Goal: Task Accomplishment & Management: Use online tool/utility

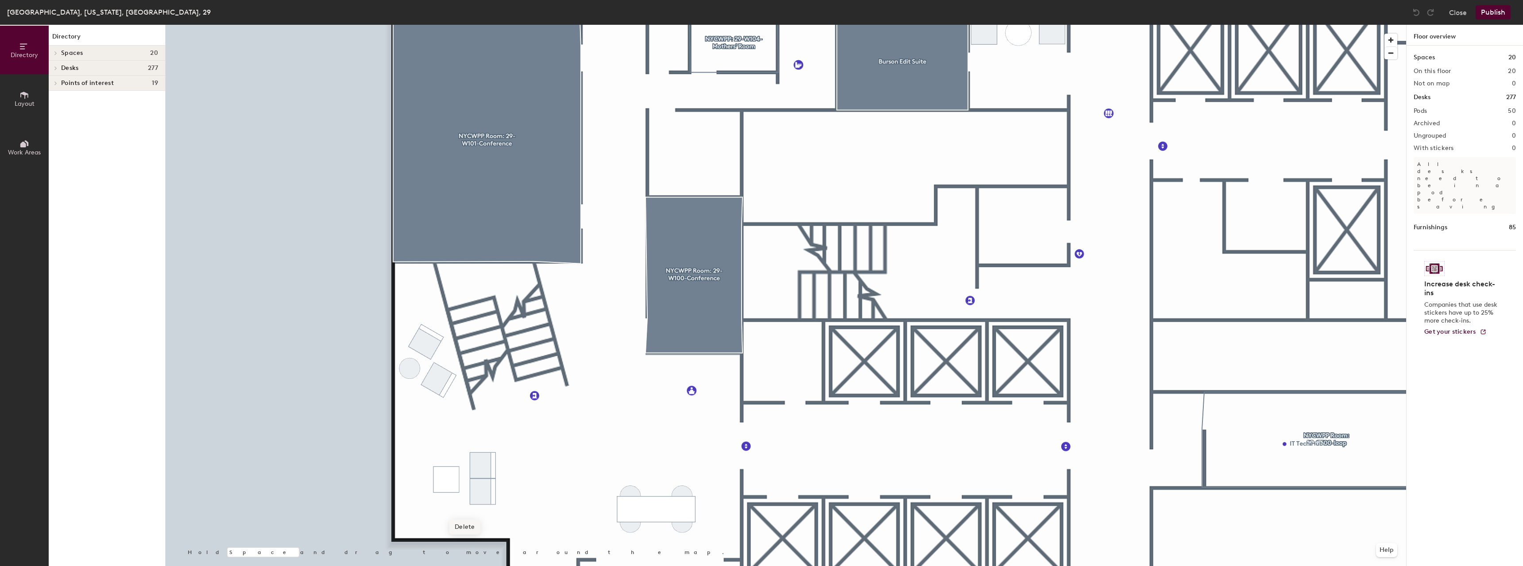
click at [458, 522] on span "Delete" at bounding box center [464, 527] width 31 height 15
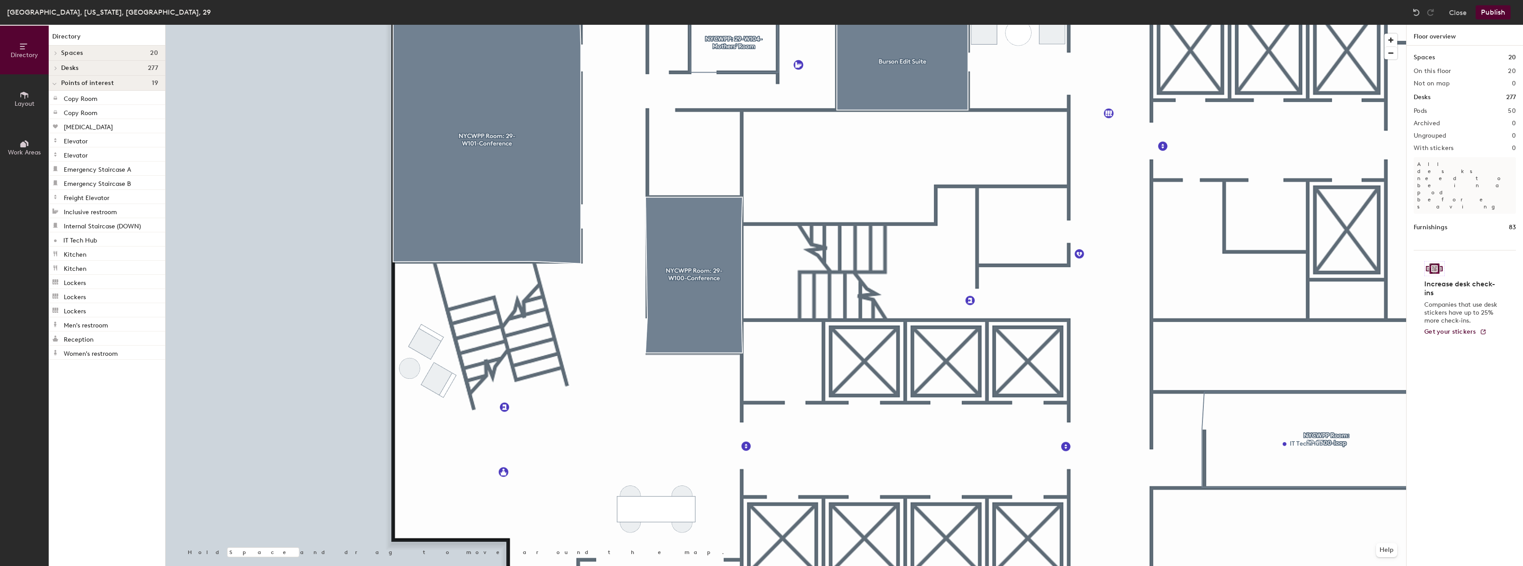
click at [20, 95] on icon at bounding box center [24, 95] width 10 height 10
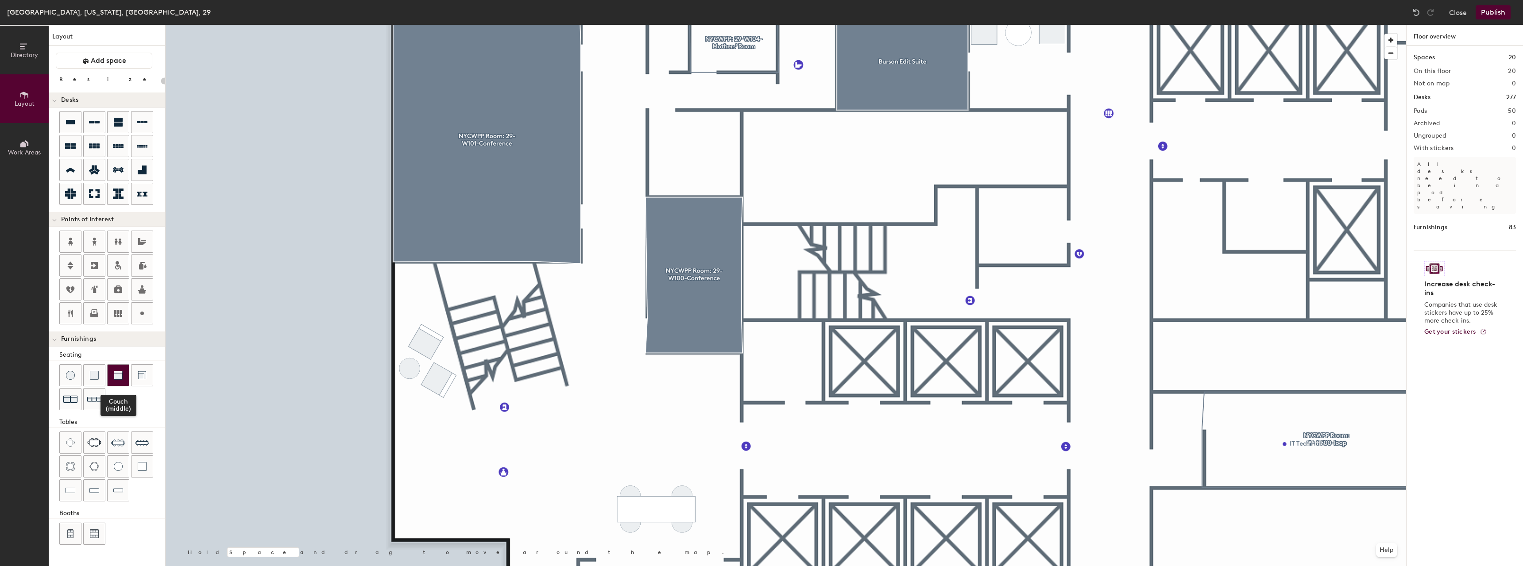
drag, startPoint x: 115, startPoint y: 380, endPoint x: 164, endPoint y: 371, distance: 50.5
click at [115, 379] on div at bounding box center [118, 375] width 21 height 21
click at [96, 379] on img at bounding box center [94, 375] width 9 height 9
click at [677, 408] on span "Delete" at bounding box center [683, 414] width 31 height 15
click at [112, 377] on div at bounding box center [118, 375] width 21 height 21
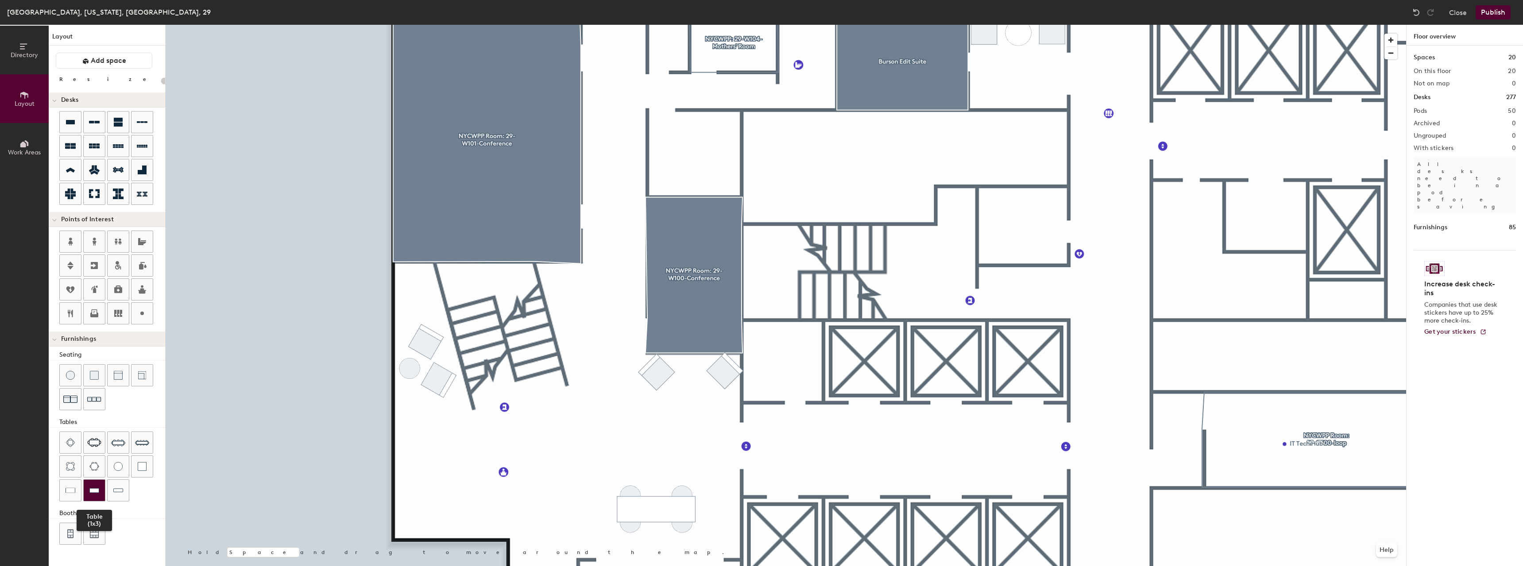
click at [95, 485] on div at bounding box center [94, 490] width 21 height 21
click at [73, 491] on img at bounding box center [71, 490] width 10 height 9
click at [126, 485] on div at bounding box center [118, 490] width 21 height 21
click at [584, 445] on span "Delete" at bounding box center [591, 450] width 31 height 15
click at [74, 488] on img at bounding box center [71, 490] width 10 height 9
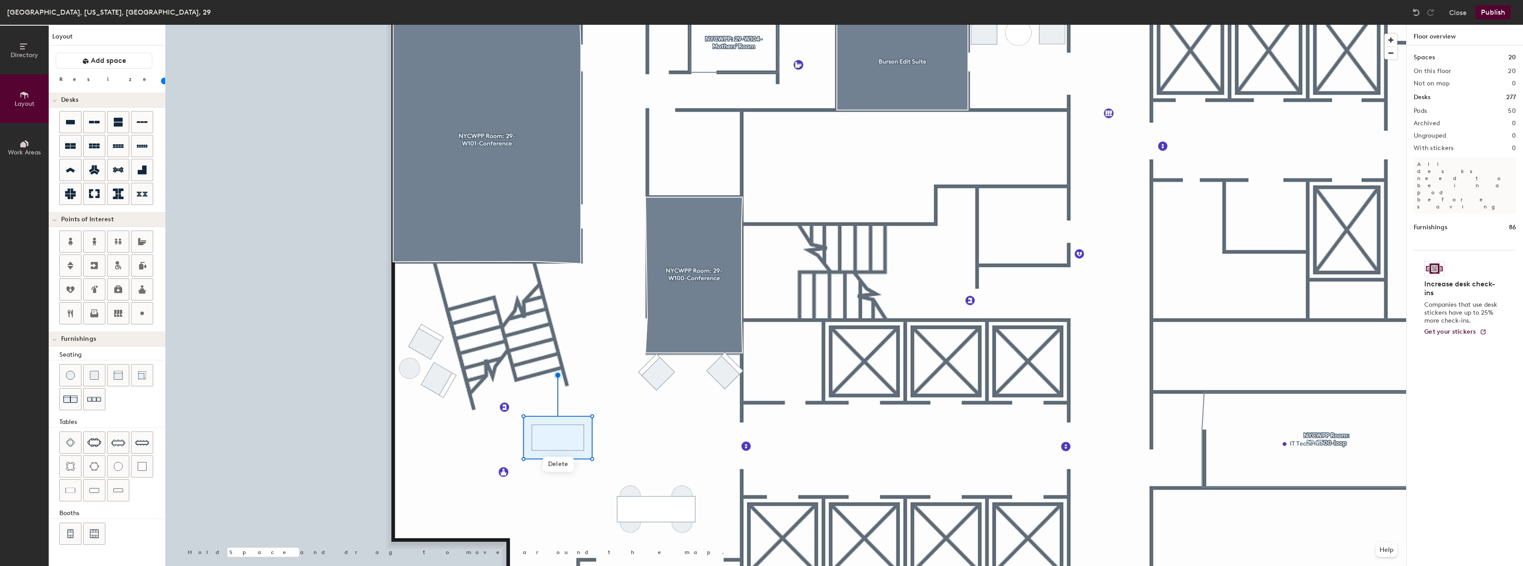
type input "20"
click at [161, 80] on input "range" at bounding box center [161, 80] width 0 height 7
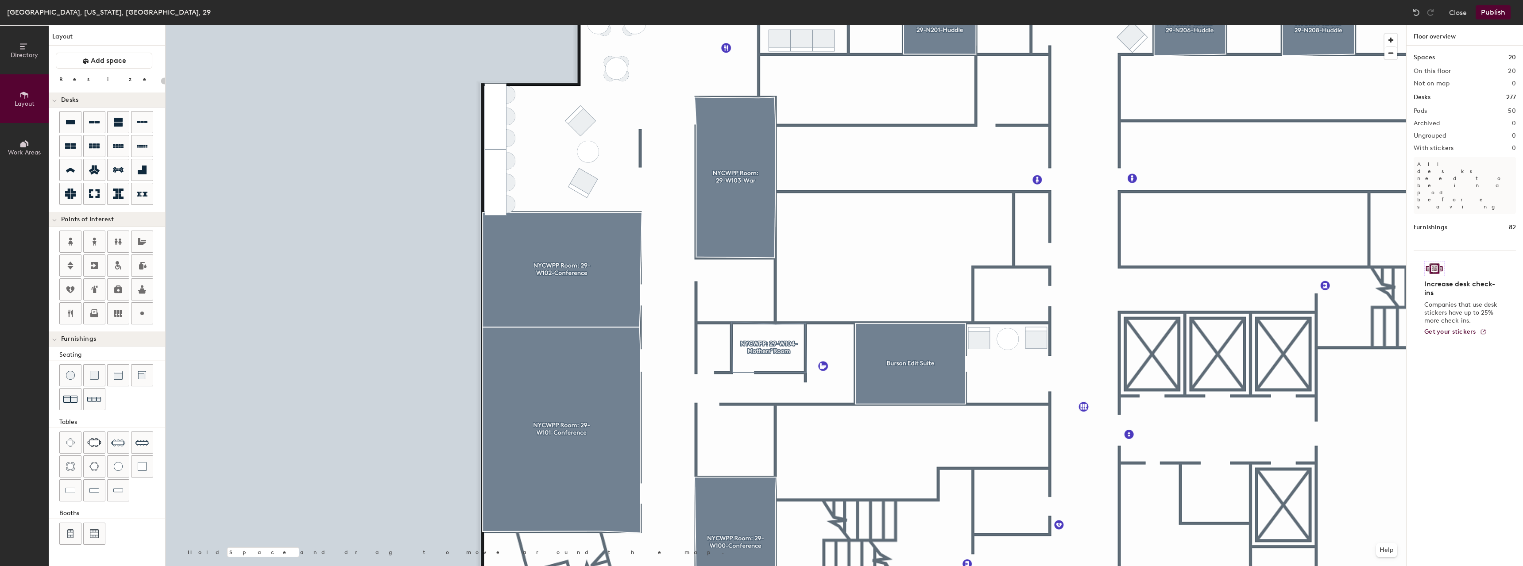
click at [1480, 12] on button "Publish" at bounding box center [1493, 12] width 35 height 14
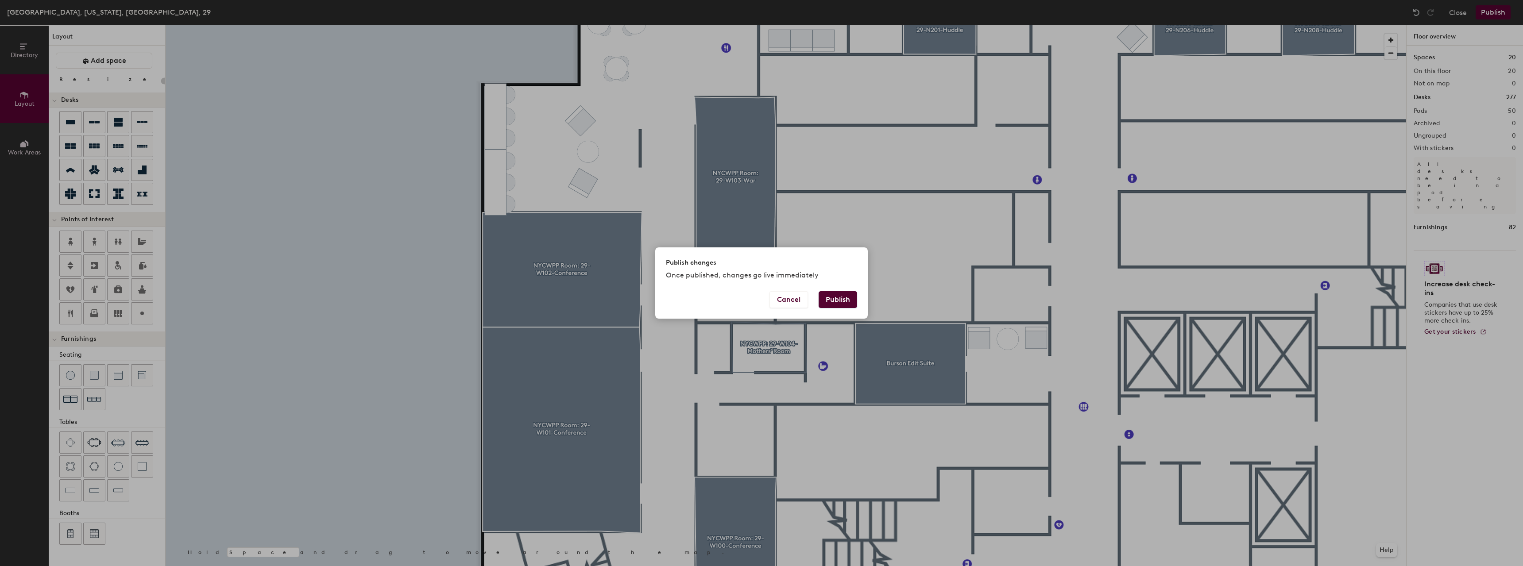
click at [832, 294] on button "Publish" at bounding box center [838, 299] width 39 height 17
type input "20"
